Goal: Task Accomplishment & Management: Manage account settings

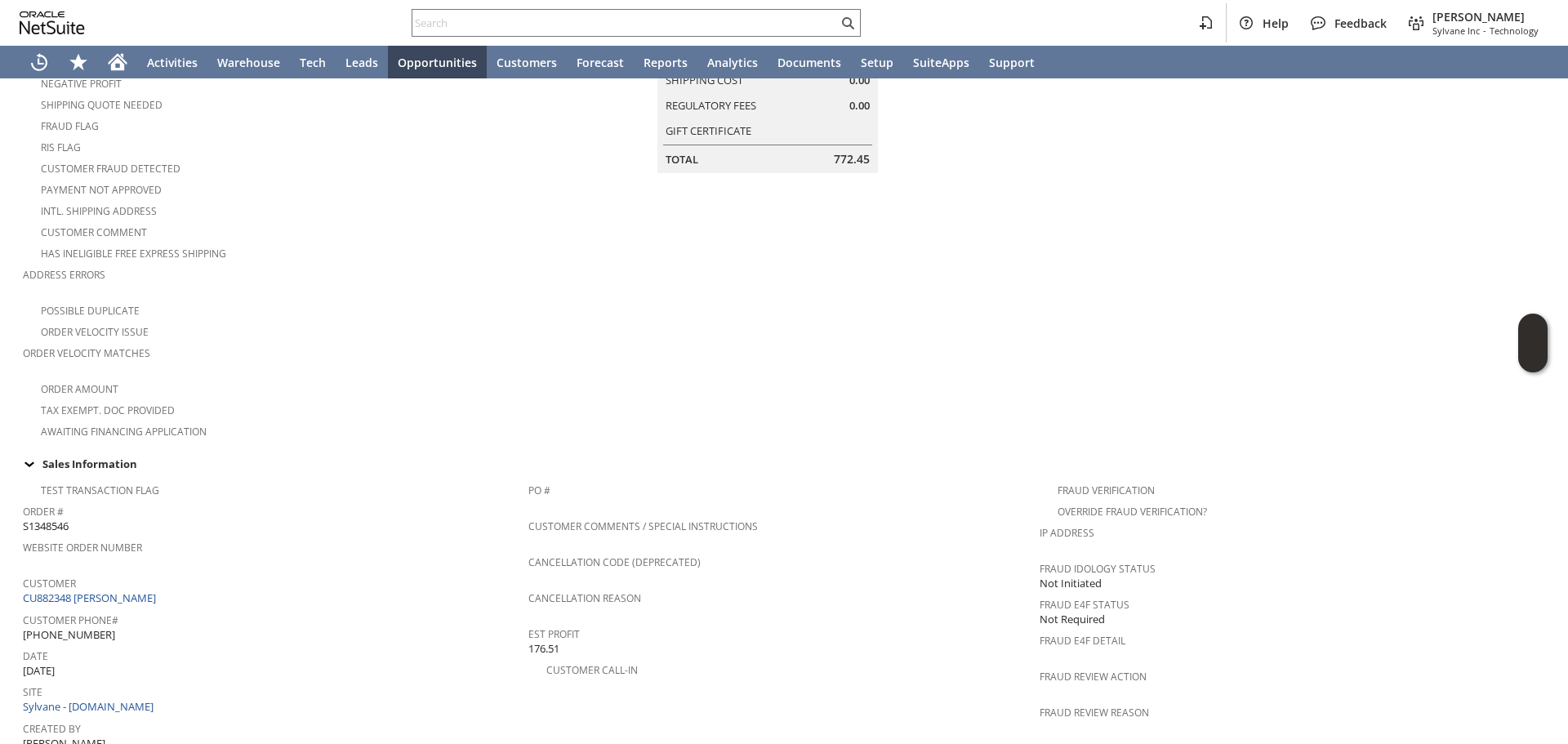
scroll to position [408, 0]
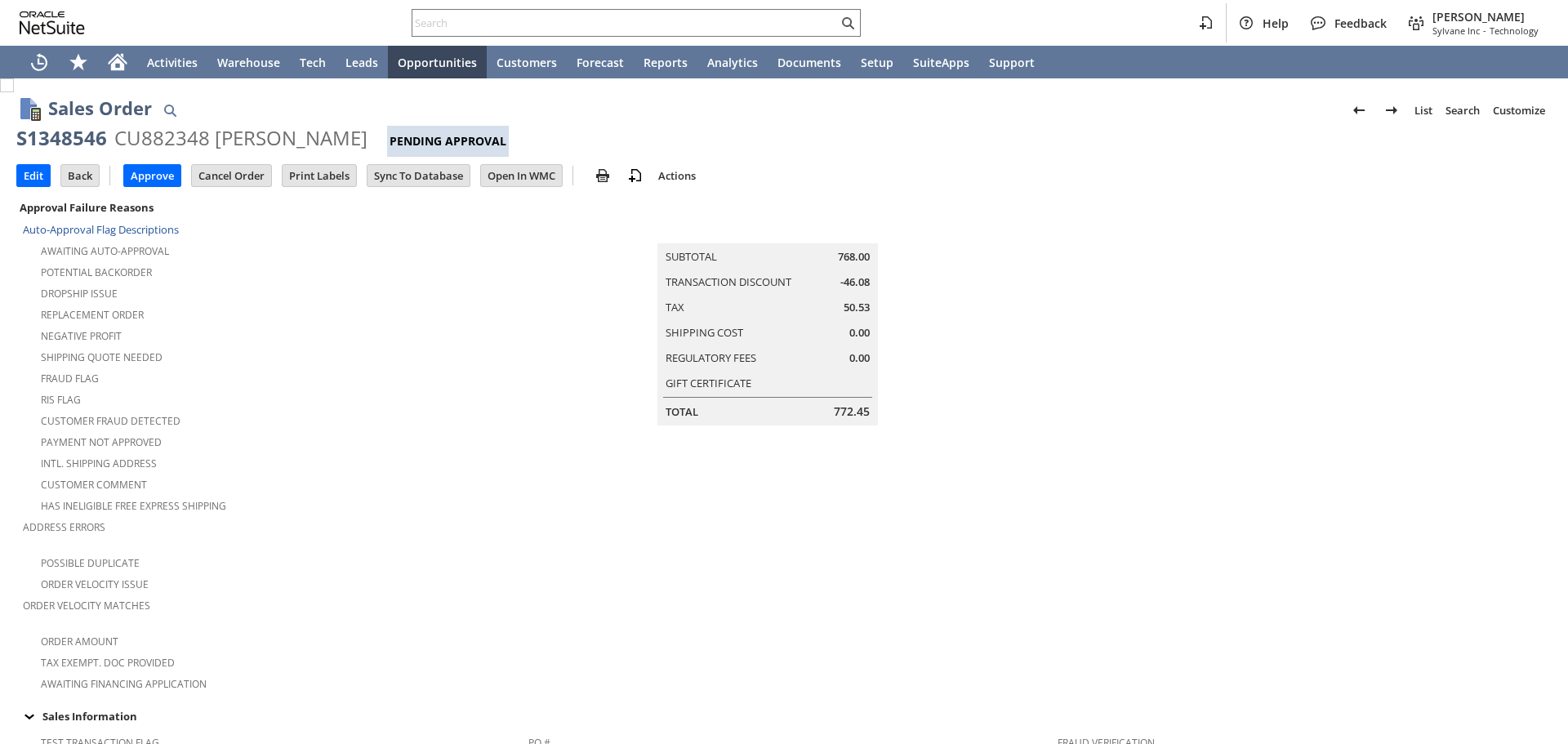
click at [557, 170] on input "Open In WMC" at bounding box center [522, 175] width 81 height 21
drag, startPoint x: 1137, startPoint y: 187, endPoint x: 1067, endPoint y: 183, distance: 70.1
click at [1137, 187] on div "Edit Back New Make Copy Approve Cancel Order" at bounding box center [784, 177] width 1535 height 40
click at [553, 179] on input "Open In WMC" at bounding box center [522, 175] width 81 height 21
